Goal: Task Accomplishment & Management: Manage account settings

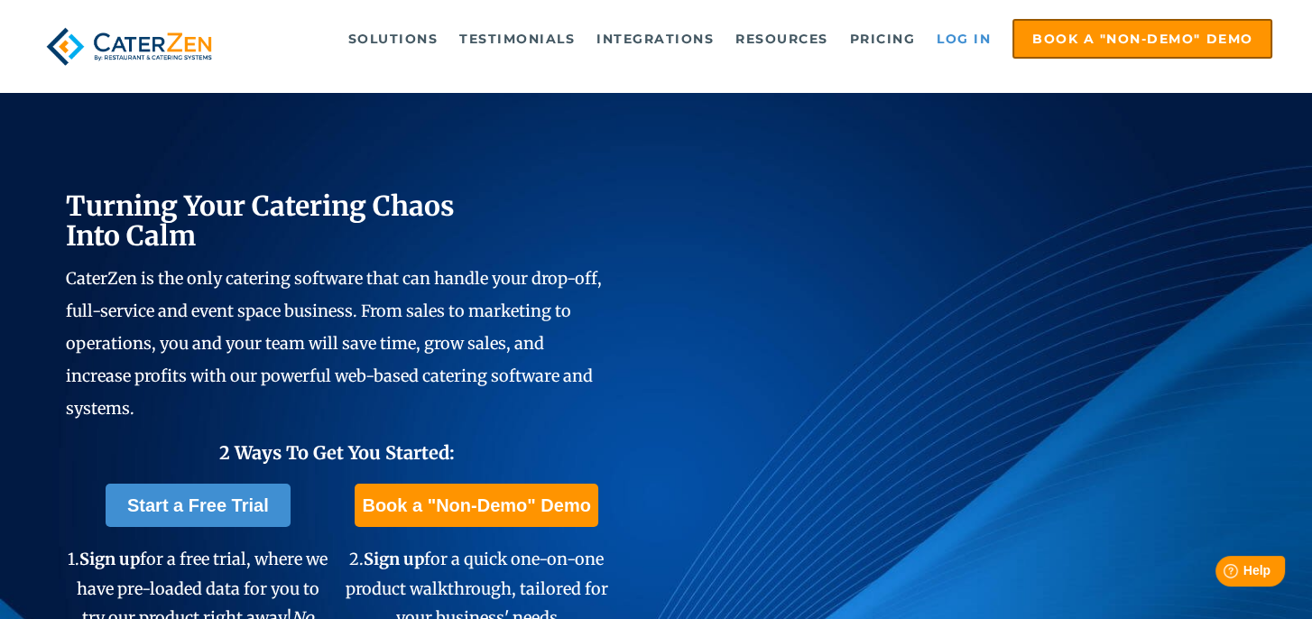
click at [980, 32] on link "Log in" at bounding box center [963, 39] width 72 height 36
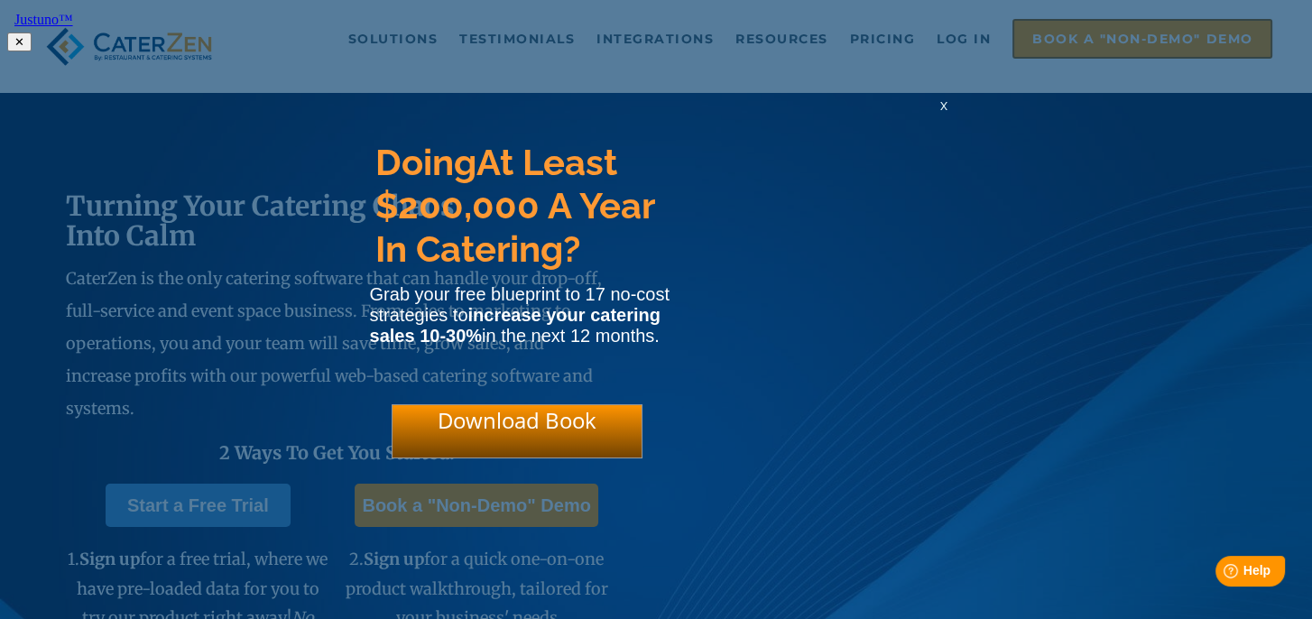
drag, startPoint x: 943, startPoint y: 115, endPoint x: 946, endPoint y: 93, distance: 22.8
click at [943, 114] on span "x" at bounding box center [943, 105] width 7 height 17
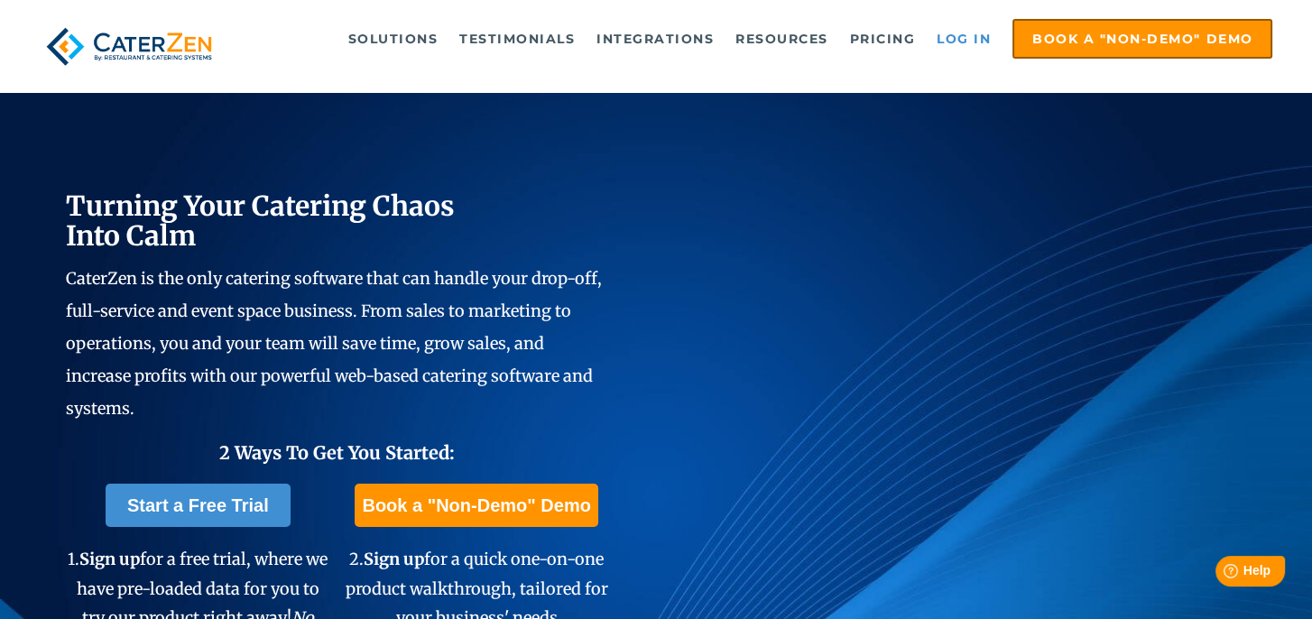
click at [953, 41] on link "Log in" at bounding box center [963, 39] width 72 height 36
click at [959, 38] on link "Log in" at bounding box center [963, 39] width 72 height 36
click at [952, 36] on link "Log in" at bounding box center [963, 39] width 72 height 36
click at [964, 31] on link "Log in" at bounding box center [963, 39] width 72 height 36
